Goal: Task Accomplishment & Management: Manage account settings

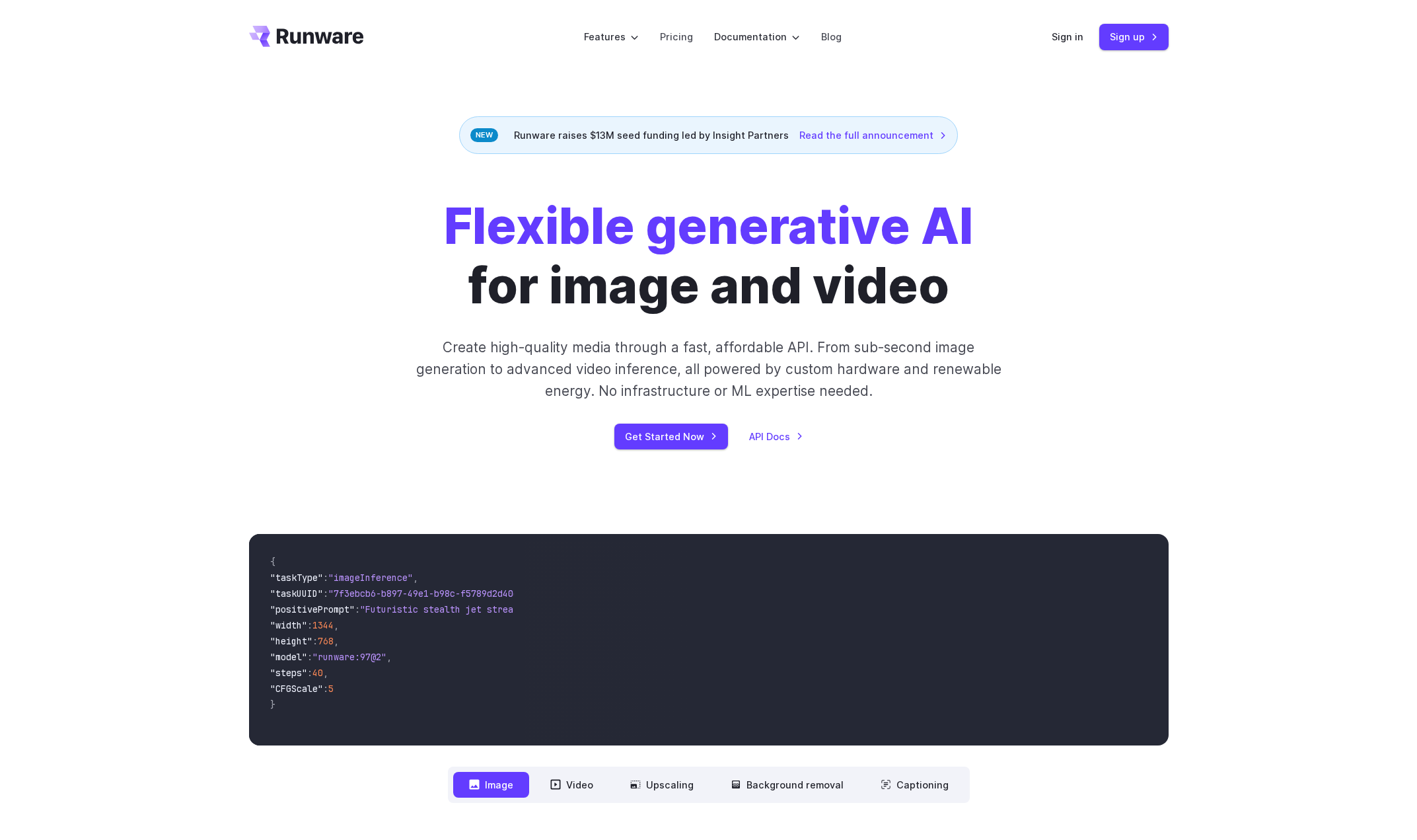
click at [1046, 40] on header "Features Tasks Image generation Video generation Sonic Inference Engine™ Models…" at bounding box center [708, 37] width 951 height 74
click at [1058, 39] on link "Sign in" at bounding box center [1067, 36] width 31 height 15
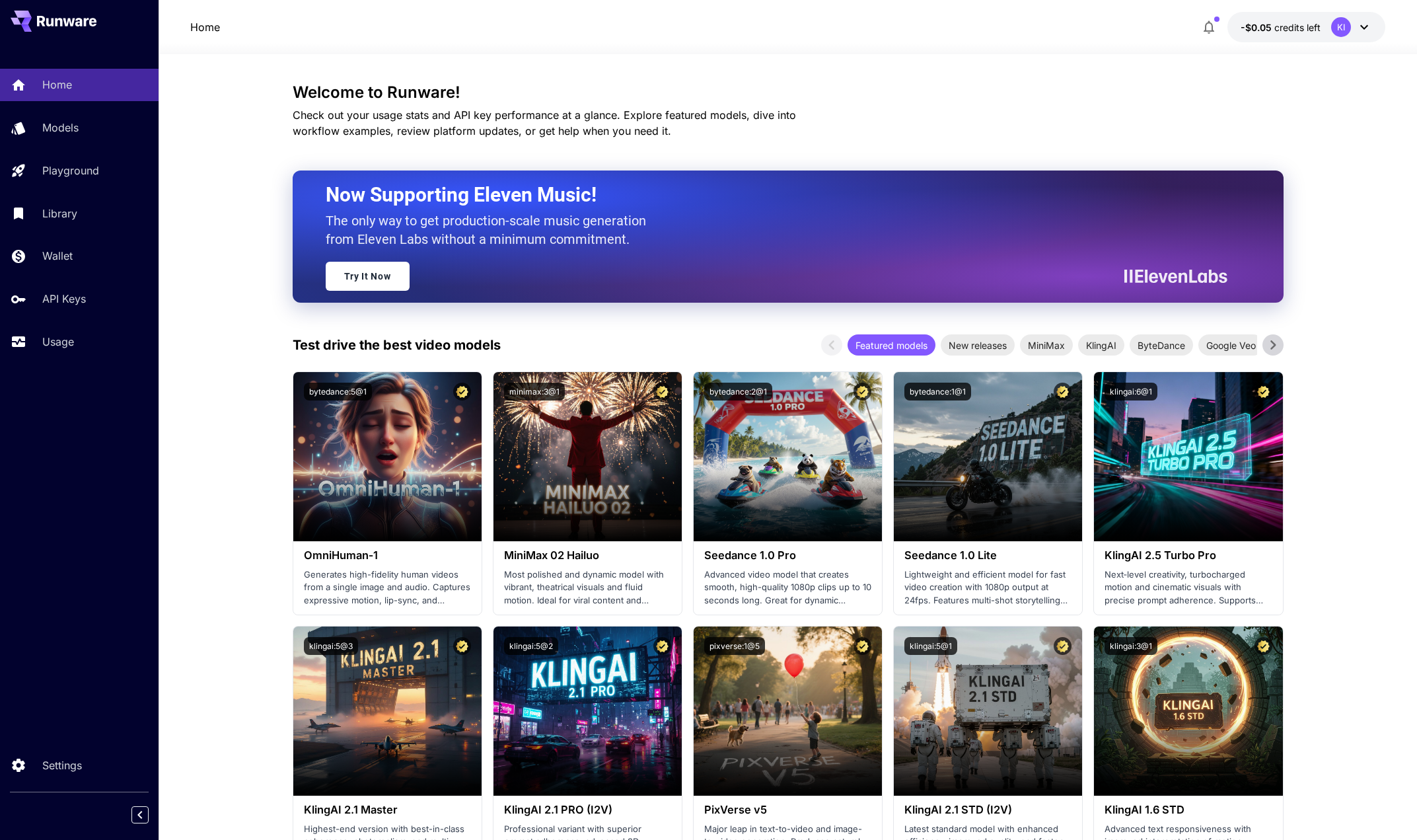
click at [1363, 25] on icon at bounding box center [1364, 27] width 16 height 16
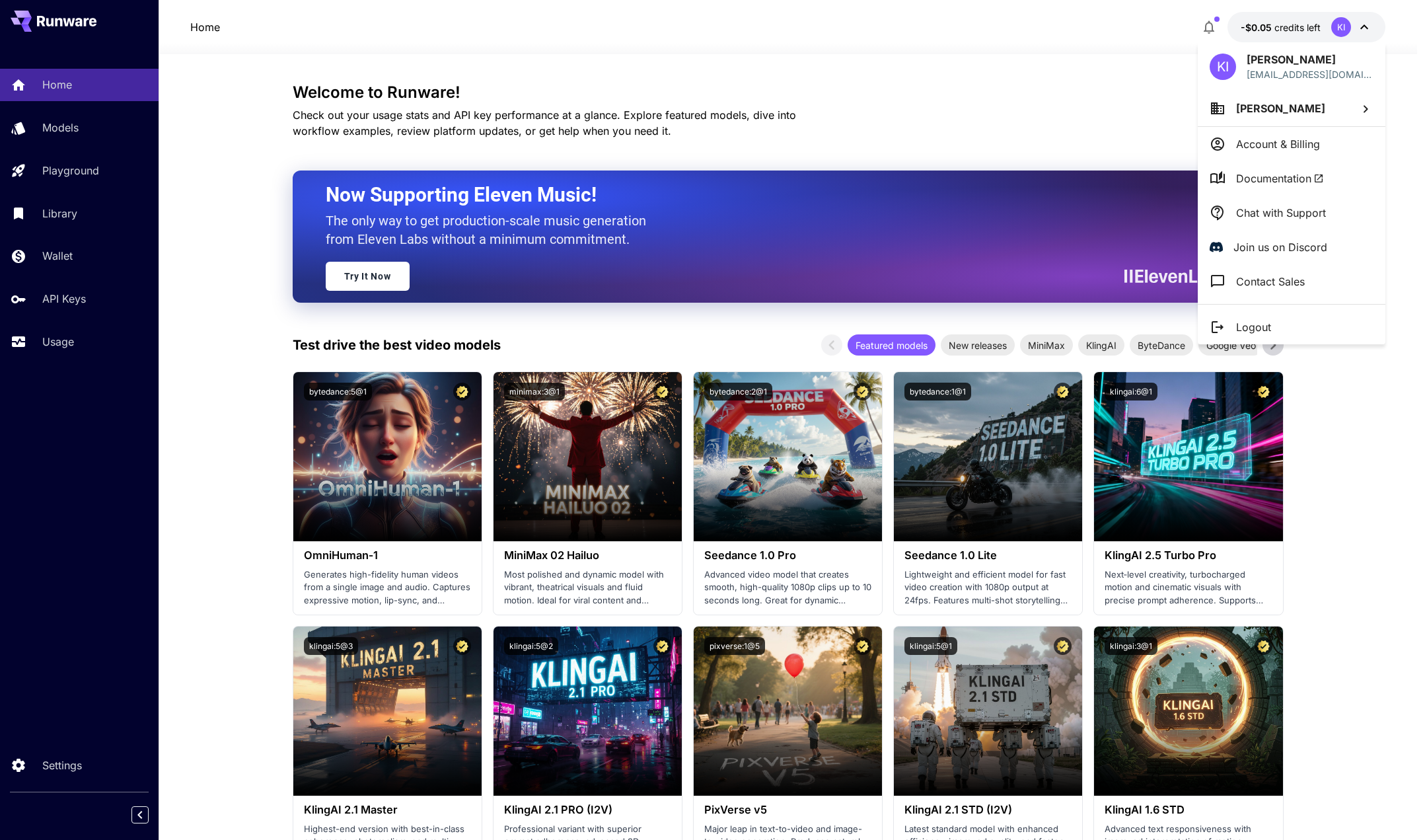
click at [56, 251] on div at bounding box center [714, 420] width 1427 height 840
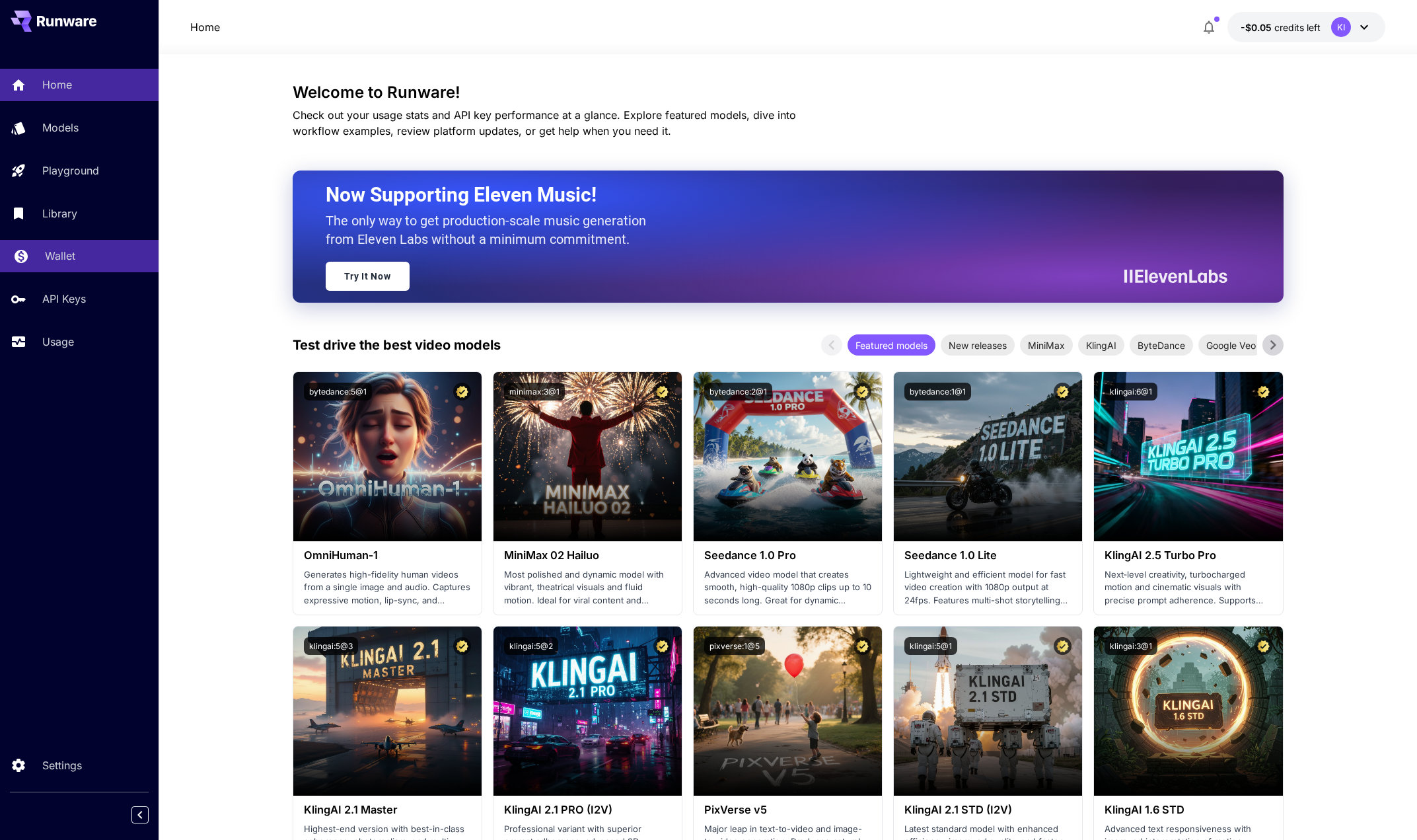
click at [64, 256] on p "Wallet" at bounding box center [60, 256] width 31 height 16
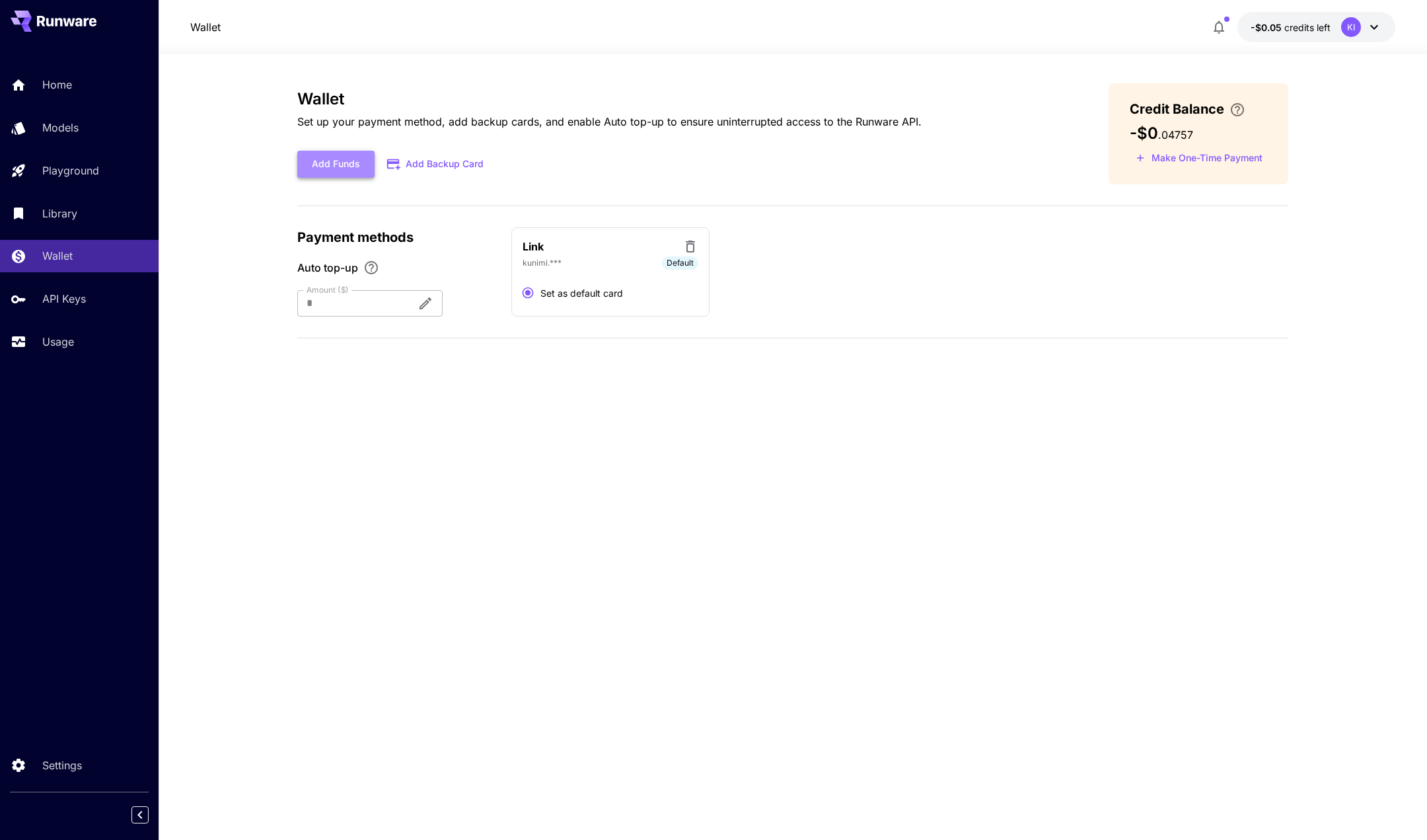
click at [349, 171] on button "Add Funds" at bounding box center [336, 164] width 77 height 27
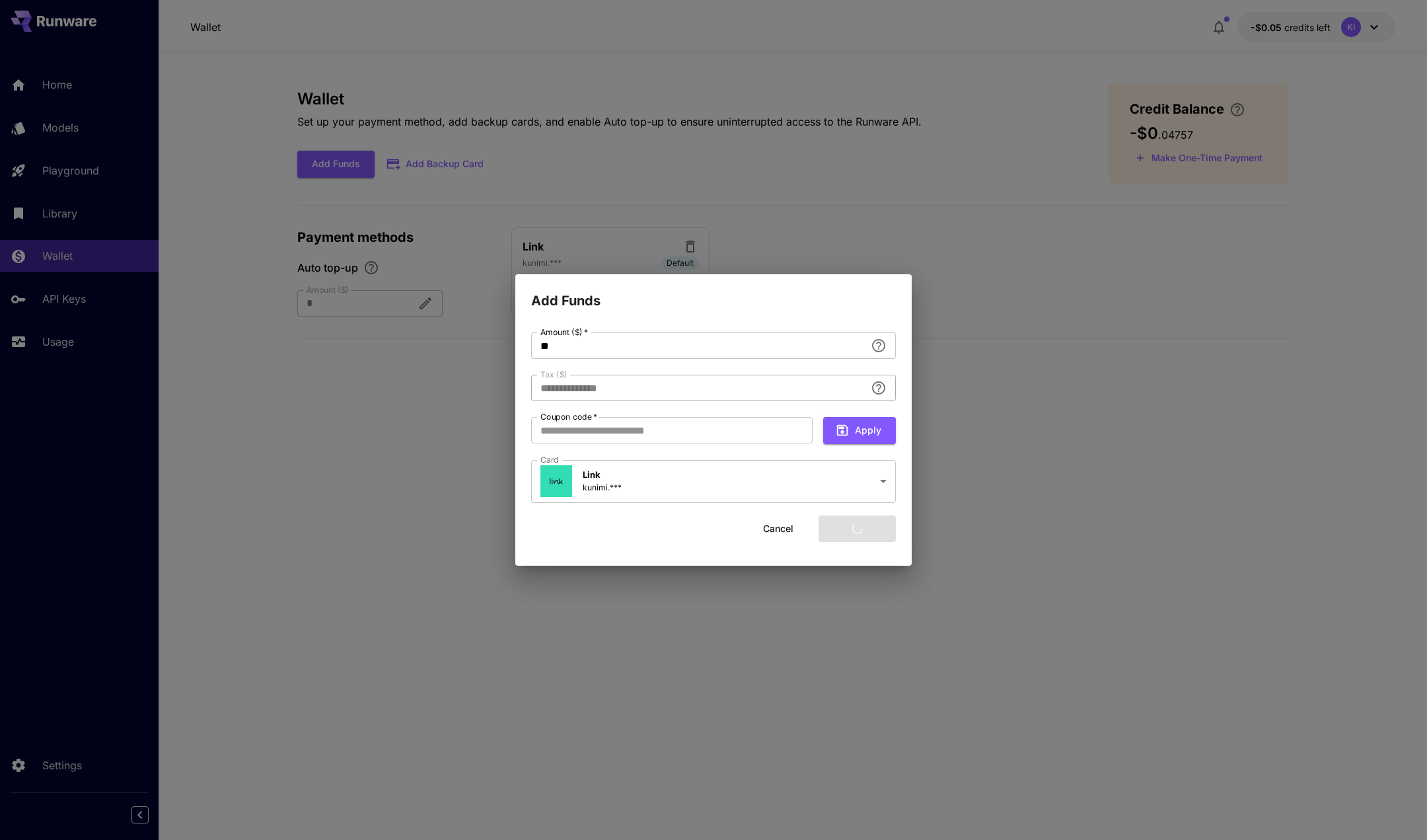
type input "****"
click at [861, 533] on button "Add funds" at bounding box center [857, 529] width 77 height 27
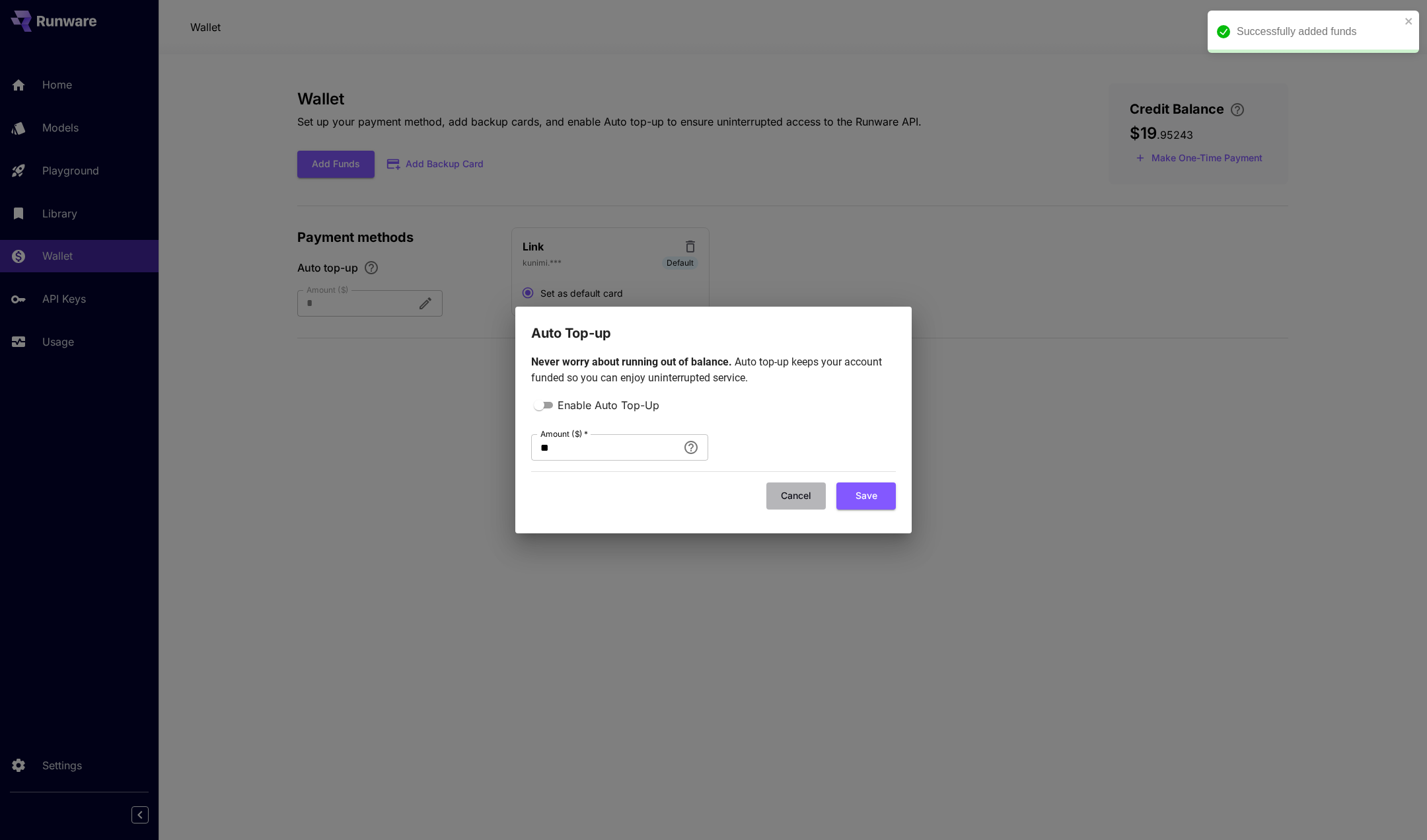
click at [798, 501] on button "Cancel" at bounding box center [796, 496] width 59 height 27
